Goal: Task Accomplishment & Management: Use online tool/utility

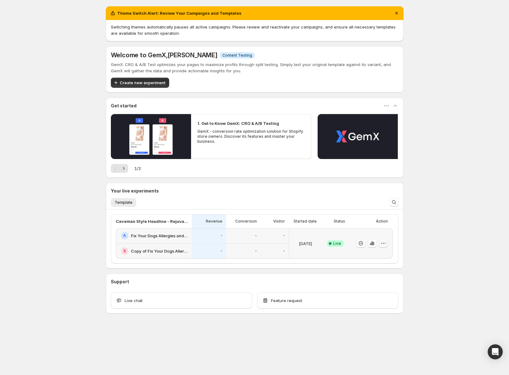
click at [385, 245] on icon "button" at bounding box center [383, 243] width 6 height 6
click at [376, 279] on span "End experiment" at bounding box center [371, 277] width 30 height 5
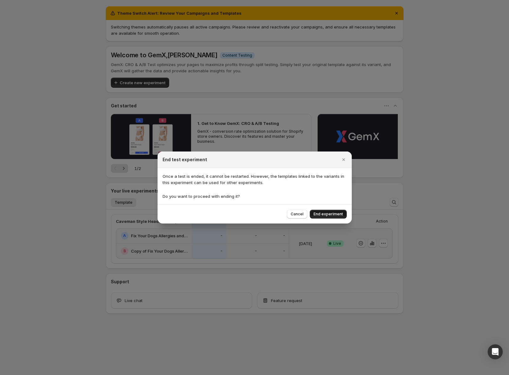
click at [325, 214] on span "End experiment" at bounding box center [328, 214] width 29 height 5
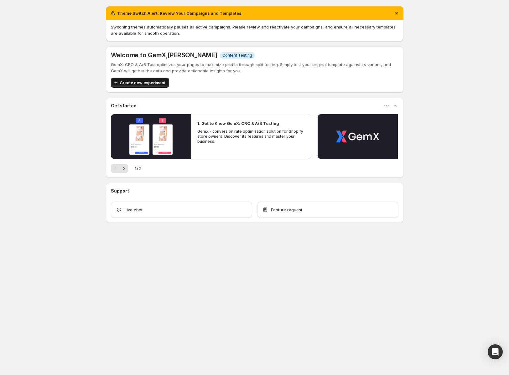
click at [150, 83] on span "Create new experiment" at bounding box center [143, 83] width 46 height 6
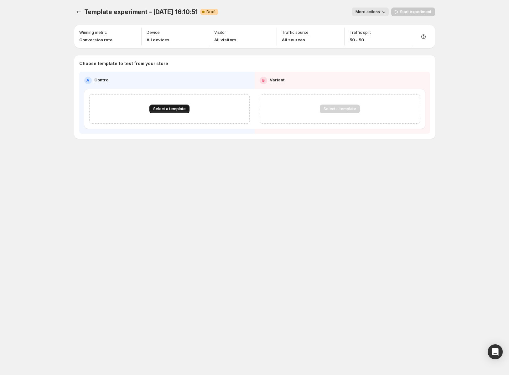
click at [172, 110] on span "Select a template" at bounding box center [169, 108] width 33 height 5
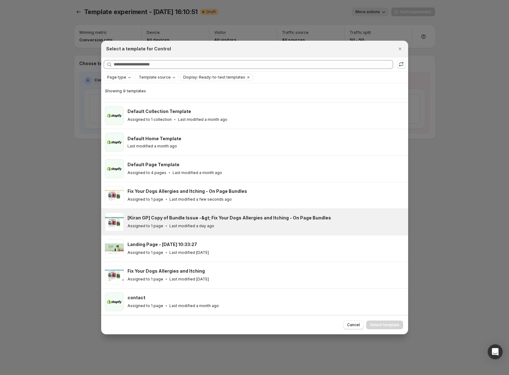
scroll to position [23, 0]
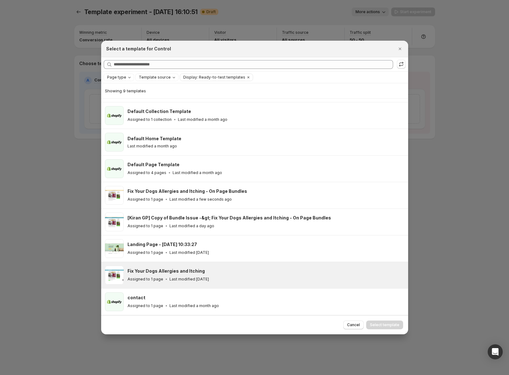
click at [251, 278] on div "Assigned to 1 page Last modified [DATE]" at bounding box center [264, 279] width 275 height 6
click at [385, 327] on span "Select template" at bounding box center [384, 325] width 29 height 5
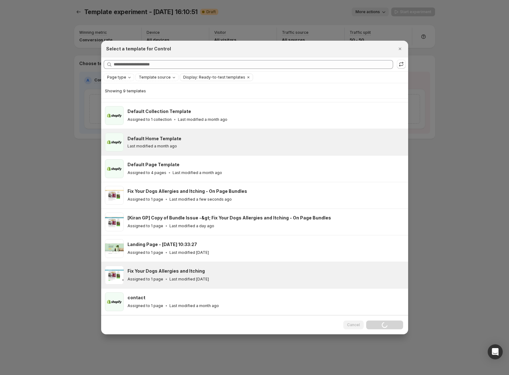
scroll to position [0, 0]
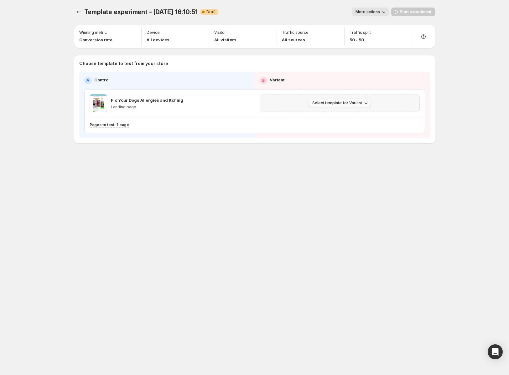
click at [366, 103] on icon "button" at bounding box center [365, 103] width 3 height 2
click at [363, 116] on span "Select an existing template" at bounding box center [340, 116] width 64 height 6
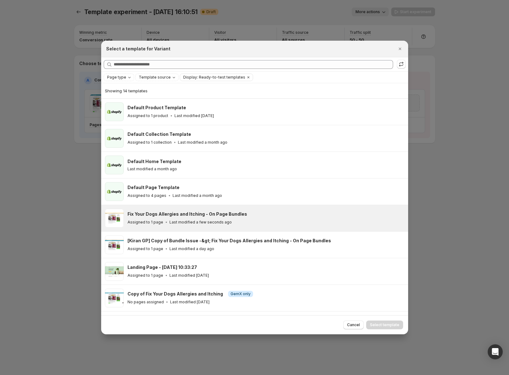
click at [266, 221] on div "Assigned to 1 page Last modified a few seconds ago" at bounding box center [264, 222] width 275 height 6
click at [382, 323] on button "Select template" at bounding box center [384, 325] width 37 height 9
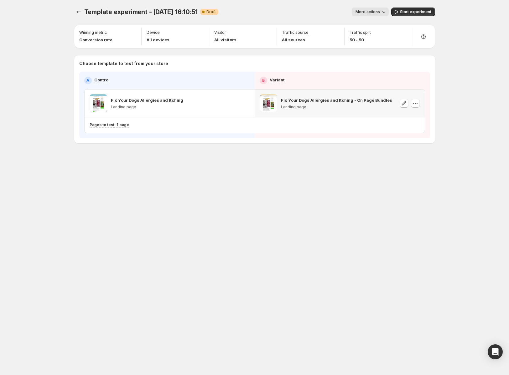
click at [355, 229] on div "Template experiment - [DATE] 16:10:51. This page is ready Template experiment -…" at bounding box center [255, 187] width 376 height 375
click at [398, 12] on icon "button" at bounding box center [396, 12] width 6 height 6
click at [383, 13] on icon "button" at bounding box center [381, 12] width 6 height 6
click at [468, 36] on div "Template experiment - [DATE] 16:10:51. This page is ready Template experiment -…" at bounding box center [254, 187] width 509 height 375
click at [407, 32] on icon "button" at bounding box center [404, 33] width 6 height 6
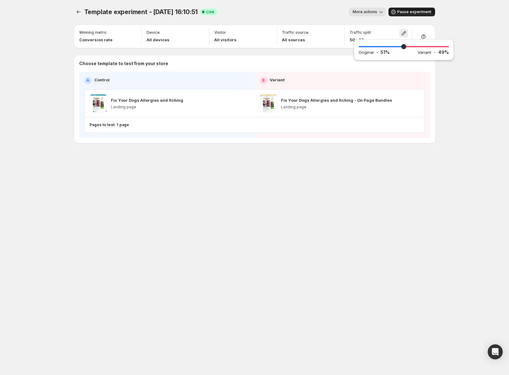
type input "**"
click at [404, 47] on input "range" at bounding box center [404, 46] width 90 height 9
click at [456, 96] on div "Template experiment - [DATE] 16:10:51. This page is ready Template experiment -…" at bounding box center [254, 187] width 509 height 375
click at [282, 8] on div "More actions" at bounding box center [304, 12] width 164 height 9
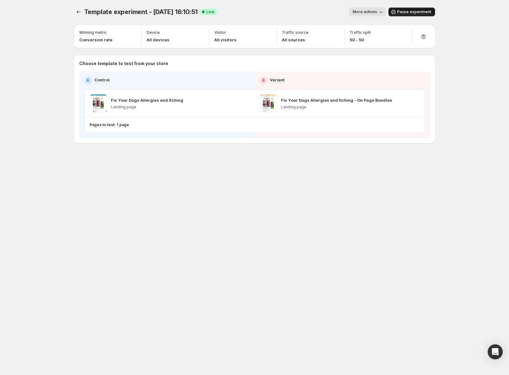
click at [160, 213] on div "Template experiment - [DATE] 16:10:51. This page is ready Template experiment -…" at bounding box center [255, 187] width 376 height 375
click at [374, 14] on span "More actions" at bounding box center [365, 11] width 24 height 5
click at [375, 23] on span "View analytic" at bounding box center [376, 25] width 26 height 5
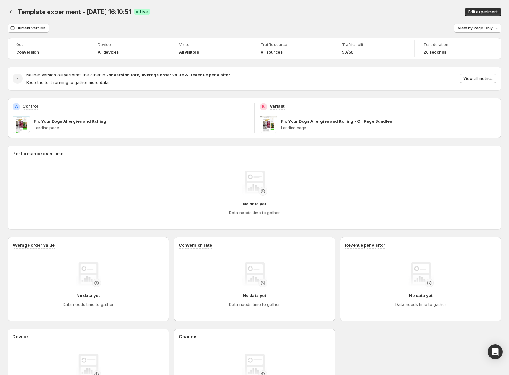
click at [296, 12] on div "Template experiment - [DATE] 16:10:51 Success Complete Live" at bounding box center [161, 12] width 286 height 9
click at [293, 14] on div "Template experiment - [DATE] 16:10:51 Success Complete Live" at bounding box center [161, 12] width 286 height 9
click at [85, 15] on span "Template experiment - [DATE] 16:10:51" at bounding box center [75, 12] width 114 height 8
click at [11, 12] on icon "Back" at bounding box center [12, 11] width 4 height 3
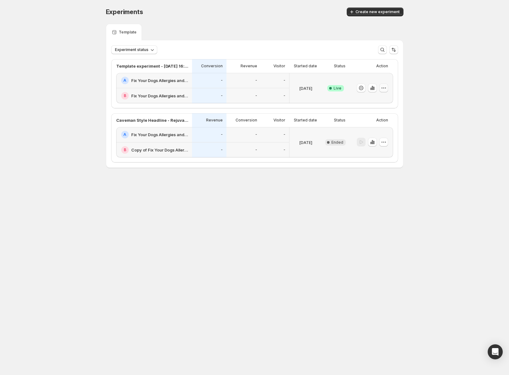
click at [383, 88] on icon "button" at bounding box center [383, 88] width 1 height 1
click at [382, 110] on span "Rename" at bounding box center [389, 112] width 65 height 6
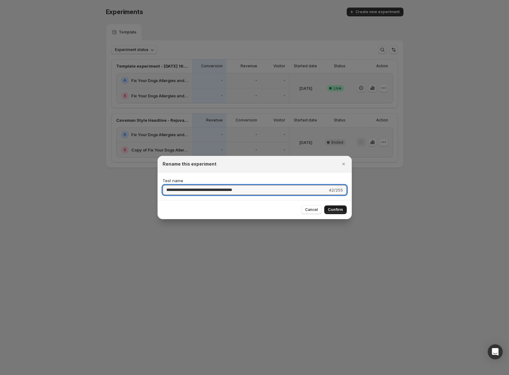
type input "**********"
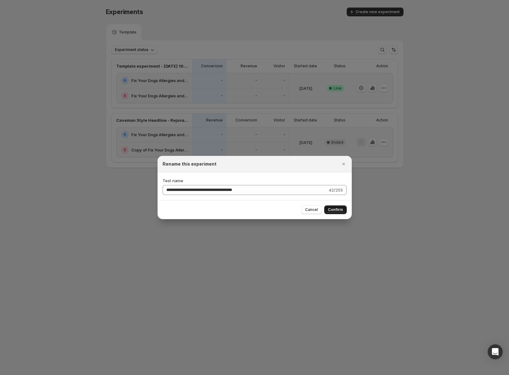
click at [341, 213] on button "Confirm" at bounding box center [335, 209] width 23 height 9
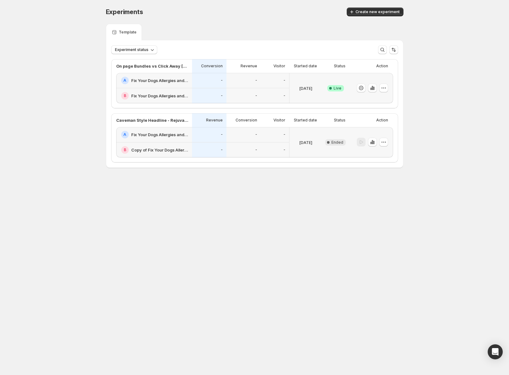
click at [297, 248] on body "Experiments. This page is ready Experiments Create new experiment Template Expe…" at bounding box center [254, 187] width 509 height 375
click at [374, 142] on icon "button" at bounding box center [373, 142] width 1 height 3
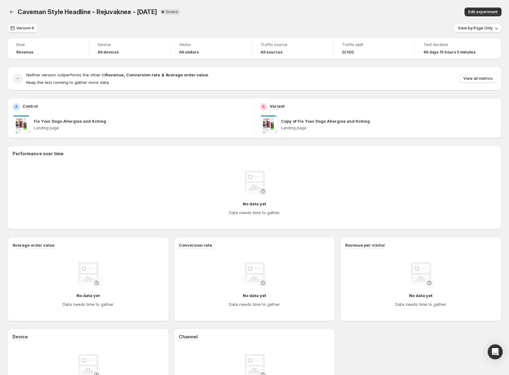
click at [357, 22] on div "Caveman Style Headline - Rejuvaknee - [DATE]. This page is ready Caveman Style …" at bounding box center [255, 12] width 494 height 24
click at [475, 30] on span "View by: Page Only" at bounding box center [475, 28] width 35 height 5
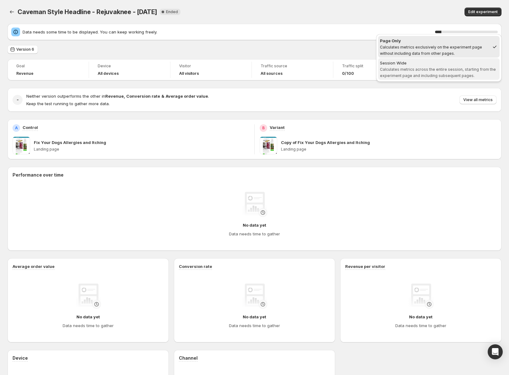
click at [460, 65] on div "Session Wide" at bounding box center [439, 63] width 118 height 6
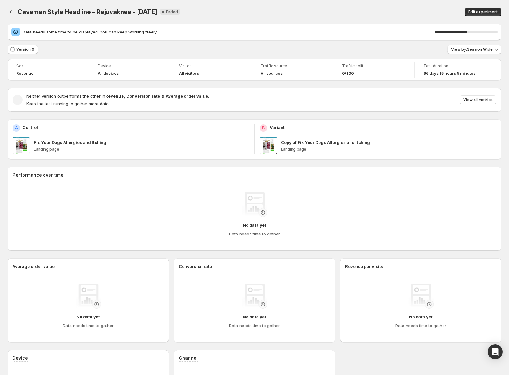
click at [261, 2] on div "Caveman Style Headline - Rejuvaknee - [DATE]. This page is ready Caveman Style …" at bounding box center [255, 12] width 494 height 24
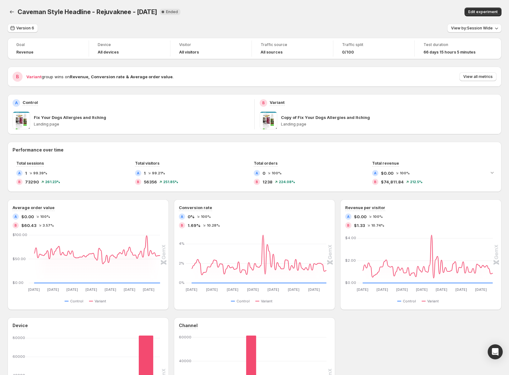
click at [365, 28] on div "Version 6 View by: Session Wide" at bounding box center [255, 28] width 494 height 9
click at [345, 18] on div "Caveman Style Headline - Rejuvaknee - [DATE]. This page is ready Caveman Style …" at bounding box center [255, 12] width 494 height 24
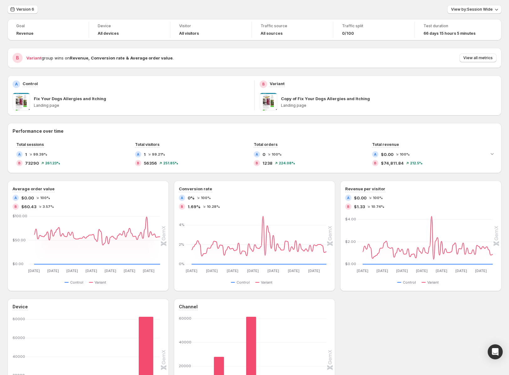
scroll to position [19, 0]
click at [23, 5] on button "Version 6" at bounding box center [23, 8] width 30 height 9
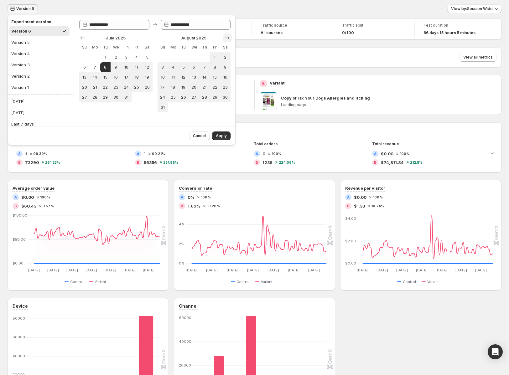
click at [227, 38] on icon "Show next month, September 2025" at bounding box center [227, 38] width 6 height 6
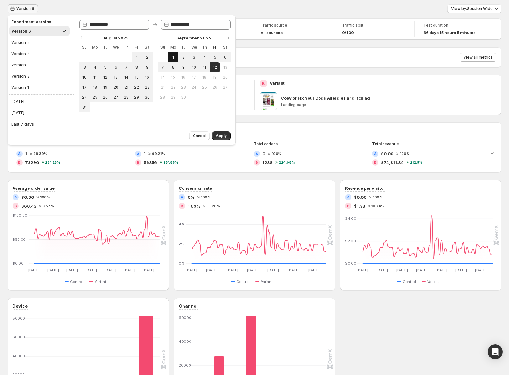
click at [174, 57] on span "1" at bounding box center [172, 57] width 5 height 5
type input "**********"
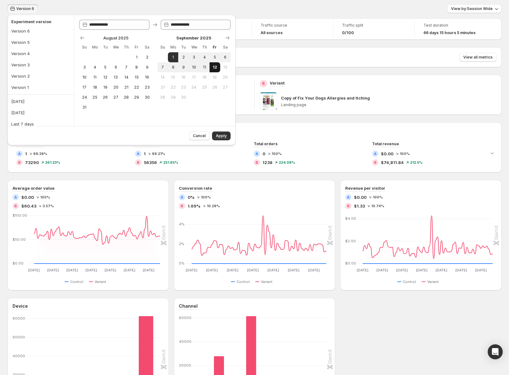
click at [216, 69] on span "12" at bounding box center [214, 67] width 5 height 5
type input "**********"
click at [224, 137] on span "Apply" at bounding box center [221, 135] width 11 height 5
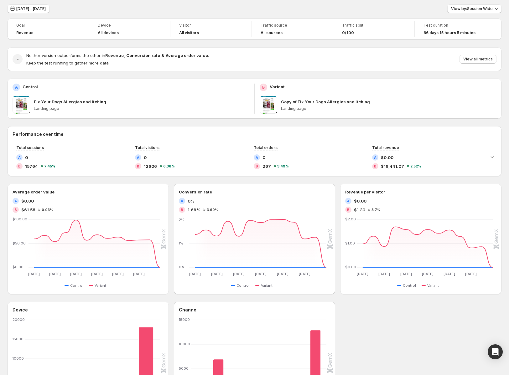
click at [107, 179] on div "Performance over time Total sessions A 0 B 15764 7.45 % Total visitors A 0 B 12…" at bounding box center [255, 275] width 494 height 298
click at [375, 332] on div "Device Desktop Desktop Tablet Tablet Mobile Mobile [PHONE_NUMBER] Control Varia…" at bounding box center [255, 363] width 494 height 123
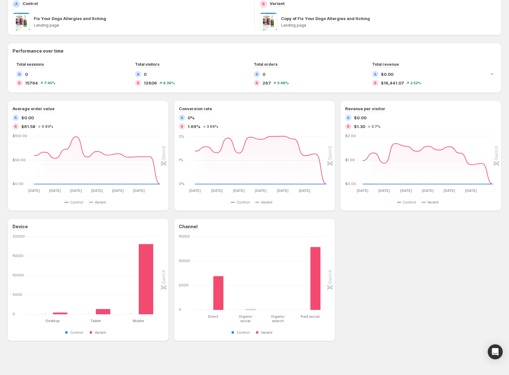
scroll to position [103, 0]
click at [398, 239] on div "Device Desktop Desktop Tablet Tablet Mobile Mobile [PHONE_NUMBER] Control Varia…" at bounding box center [255, 280] width 494 height 123
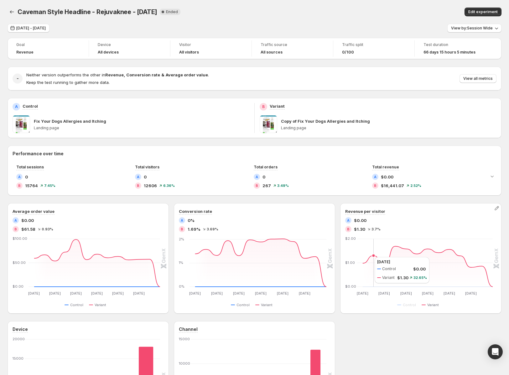
scroll to position [0, 0]
click at [494, 26] on icon "button" at bounding box center [496, 28] width 6 height 6
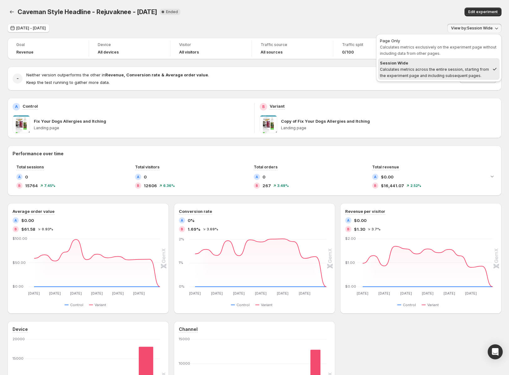
click at [494, 26] on icon "button" at bounding box center [496, 28] width 6 height 6
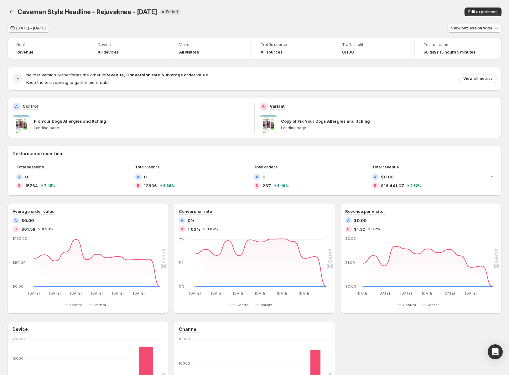
click at [42, 29] on span "[DATE] - [DATE]" at bounding box center [30, 28] width 29 height 5
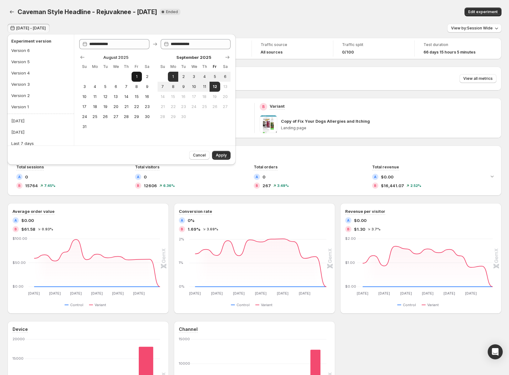
click at [139, 75] on span "1" at bounding box center [136, 76] width 5 height 5
type input "**********"
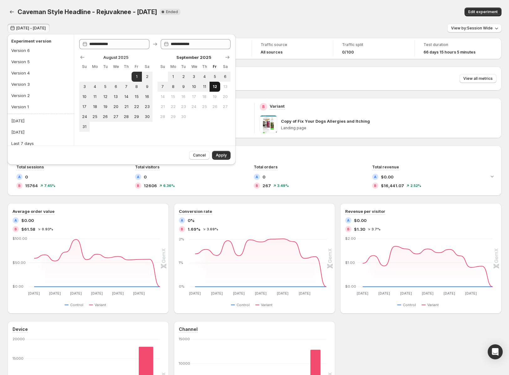
click at [213, 87] on span "12" at bounding box center [214, 86] width 5 height 5
type input "**********"
click at [224, 158] on span "Apply" at bounding box center [221, 155] width 11 height 5
